Goal: Find specific page/section: Find specific page/section

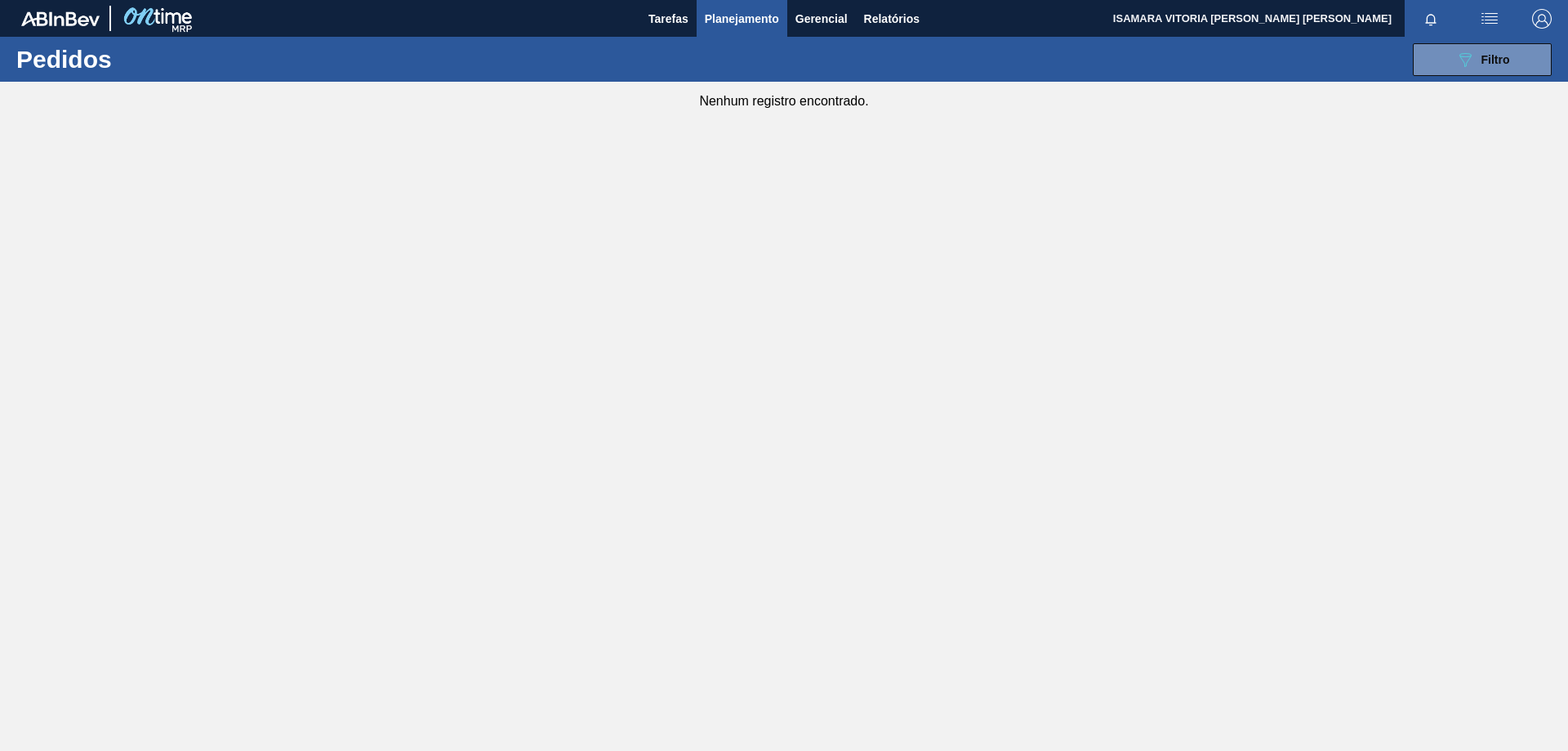
click at [1429, 47] on button "089F7B8B-B2A5-4AFE-B5C0-19BA573D28AC Filtro" at bounding box center [1482, 60] width 139 height 32
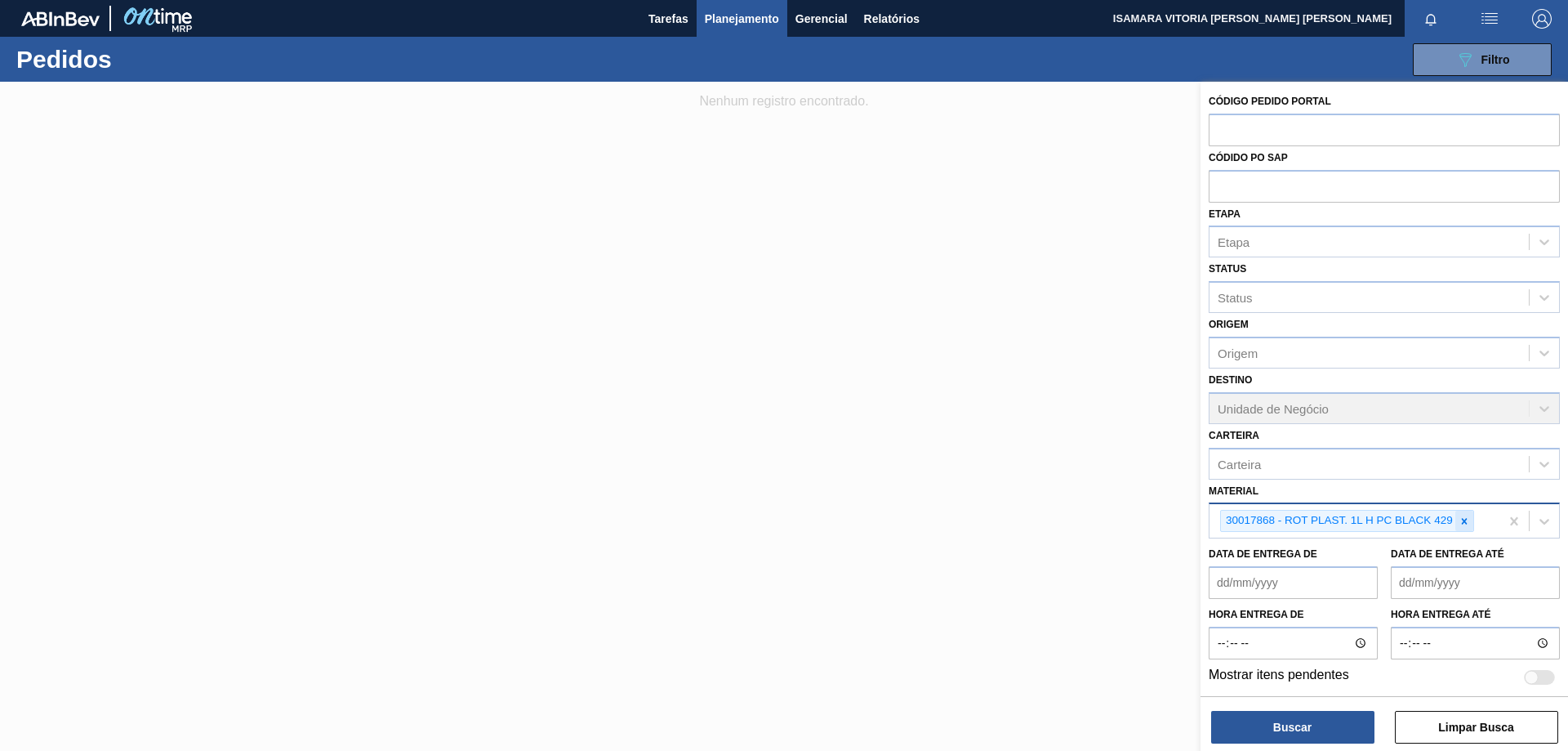
click at [1471, 526] on div at bounding box center [1464, 521] width 18 height 21
paste input "30002189"
type input "30002189"
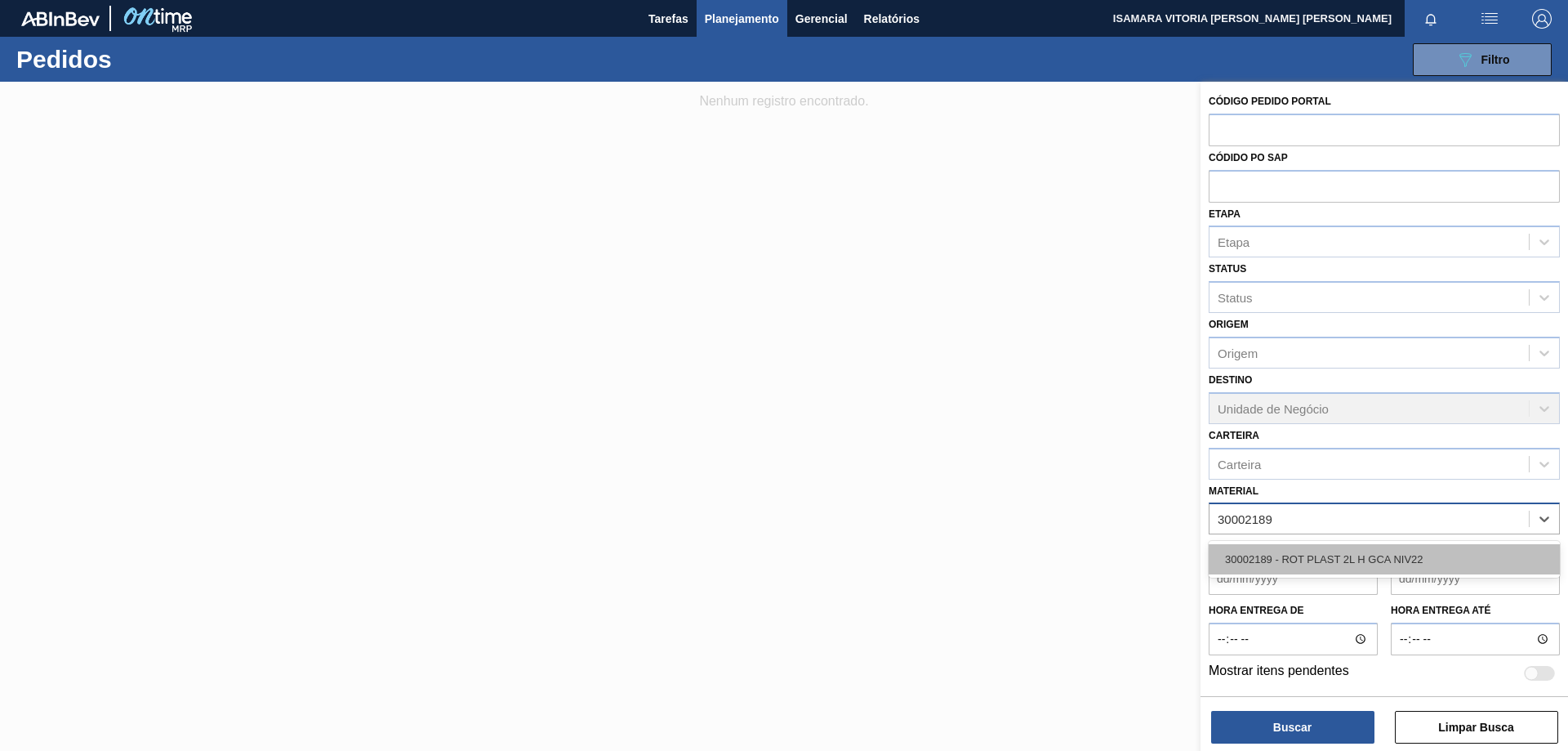
click at [1357, 554] on div "30002189 - ROT PLAST 2L H GCA NIV22" at bounding box center [1385, 560] width 351 height 31
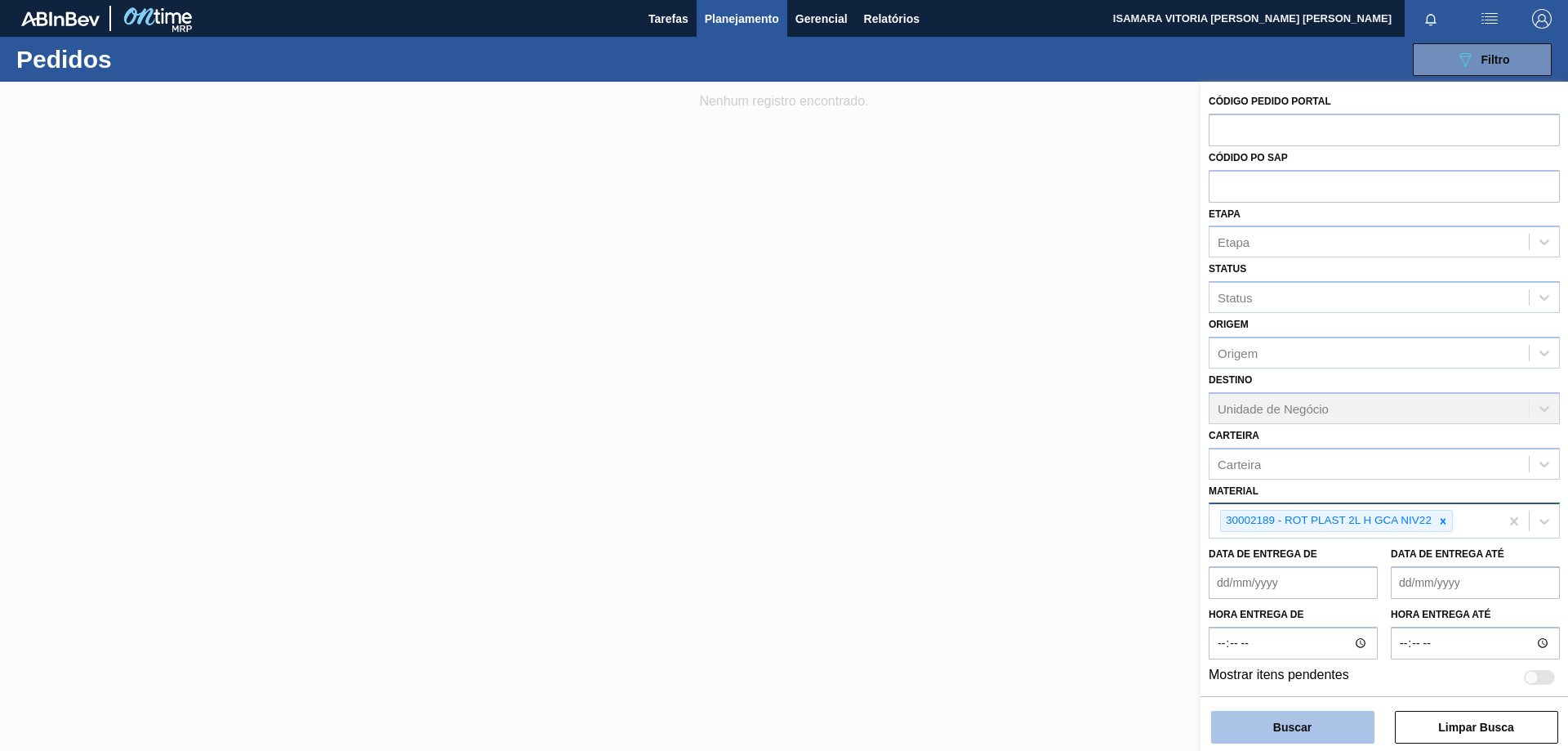
click at [1340, 721] on button "Buscar" at bounding box center [1292, 728] width 163 height 32
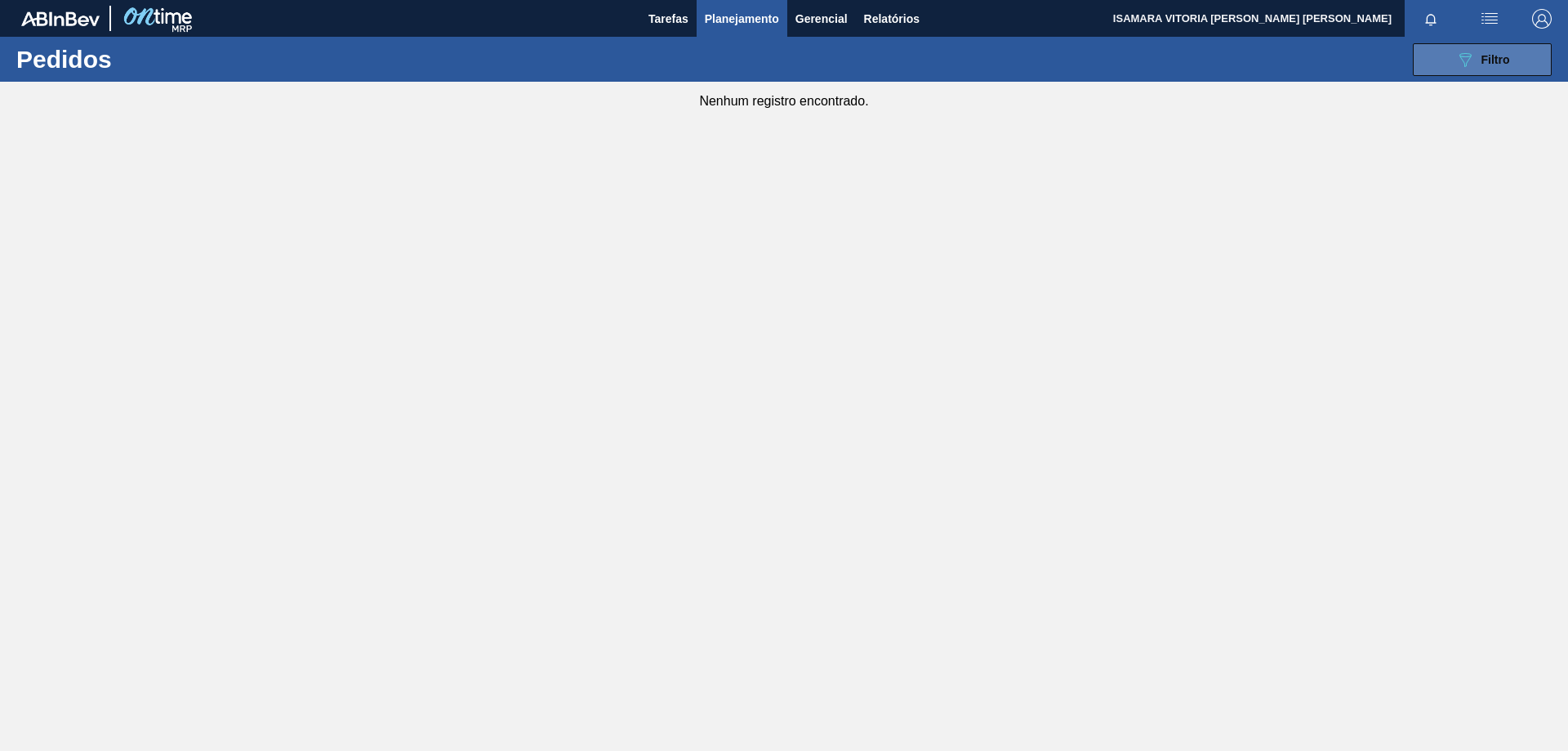
click at [1515, 60] on button "089F7B8B-B2A5-4AFE-B5C0-19BA573D28AC Filtro" at bounding box center [1482, 60] width 139 height 32
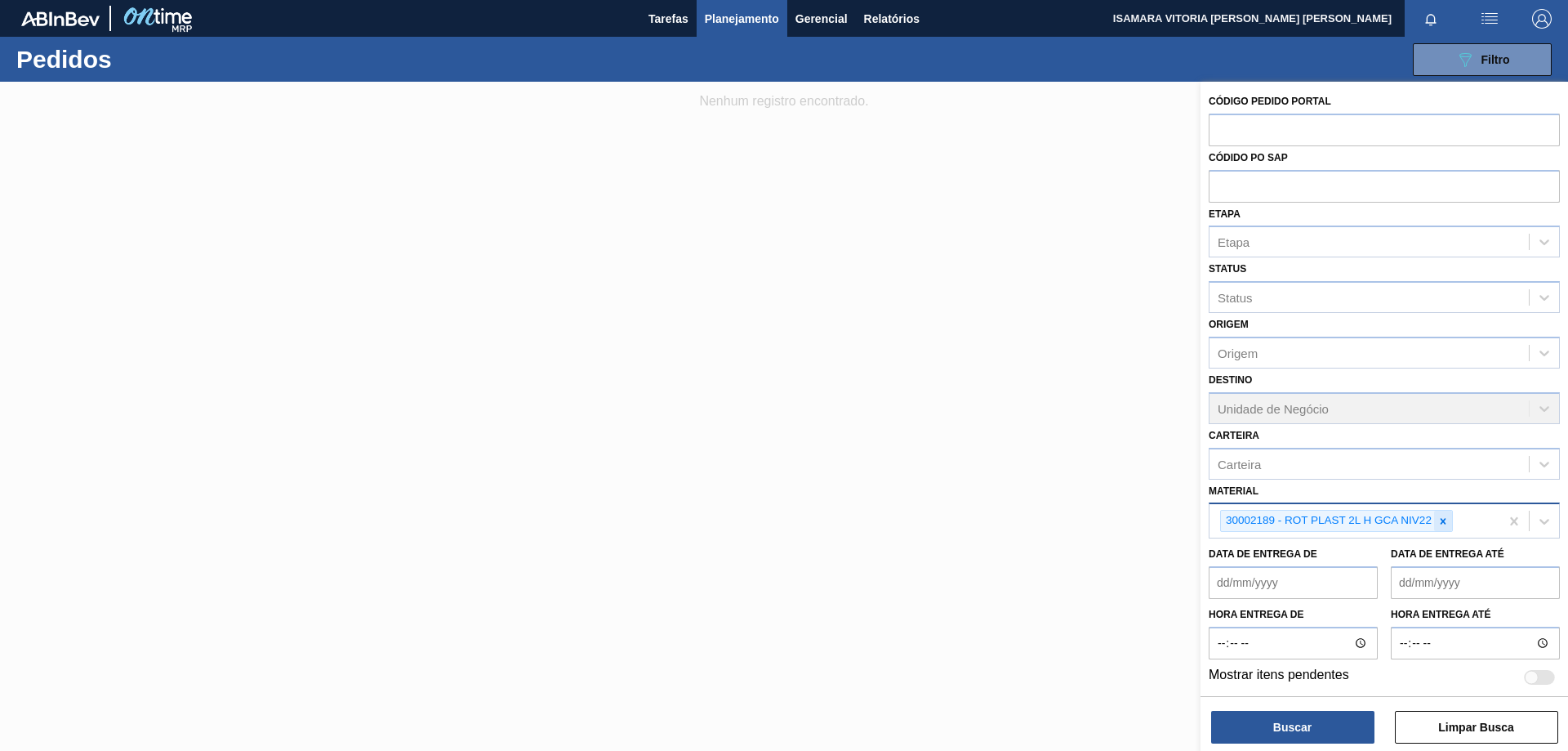
click at [1446, 522] on icon at bounding box center [1443, 521] width 12 height 12
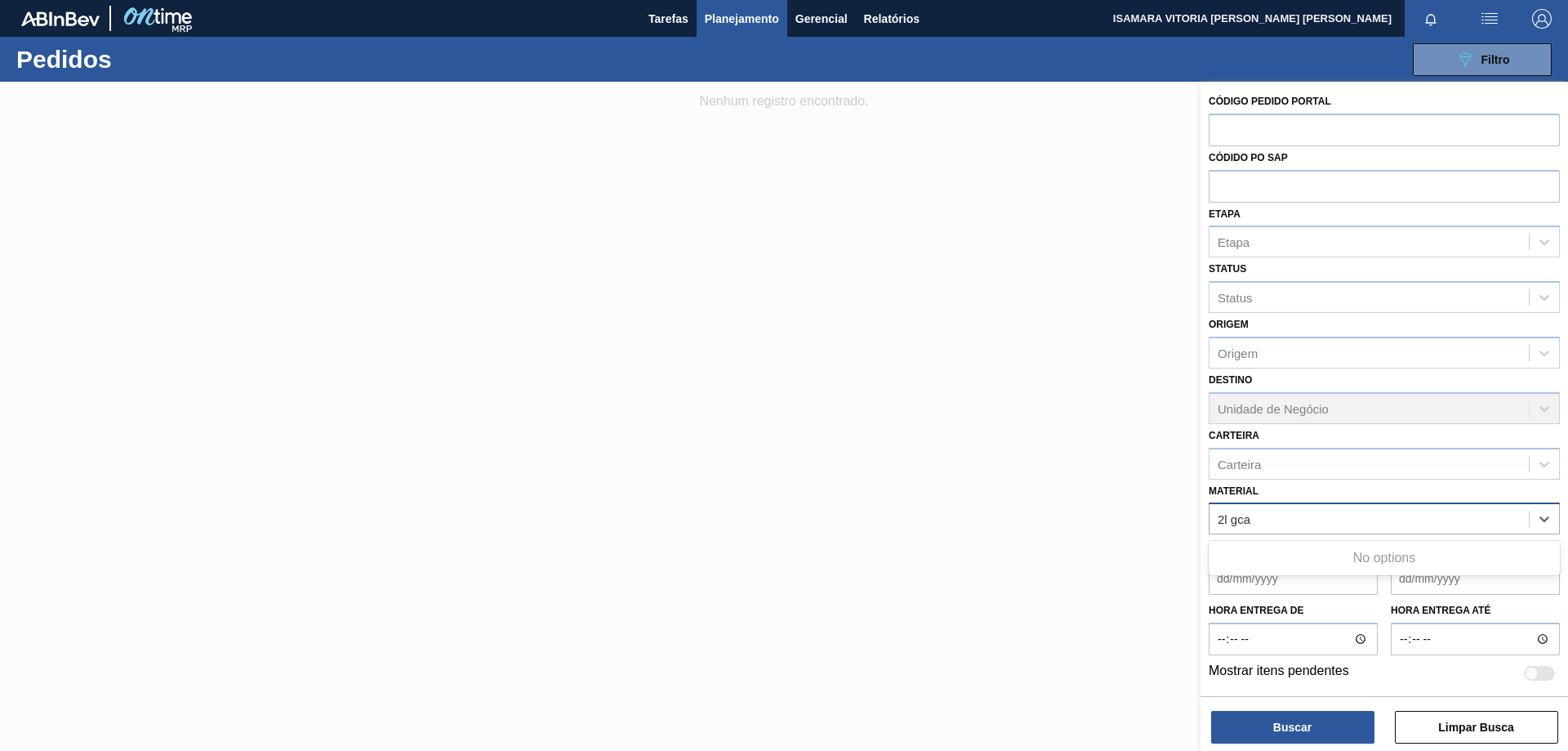
type input "2l gca"
click at [1053, 467] on div at bounding box center [784, 457] width 1568 height 751
